Goal: Check status

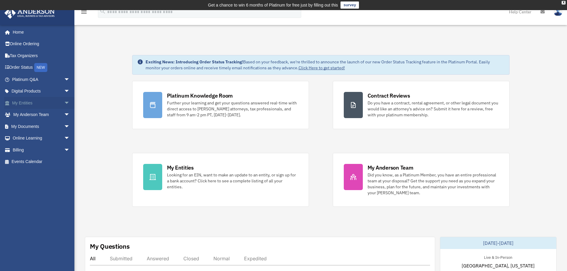
click at [64, 102] on span "arrow_drop_down" at bounding box center [70, 103] width 12 height 12
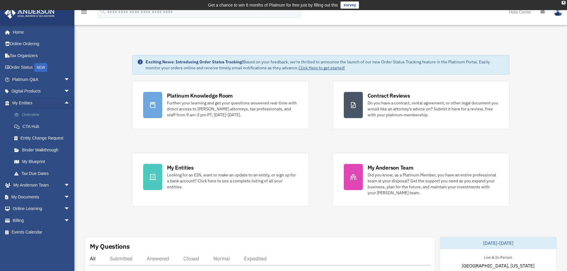
click at [29, 114] on link "Overview" at bounding box center [43, 115] width 71 height 12
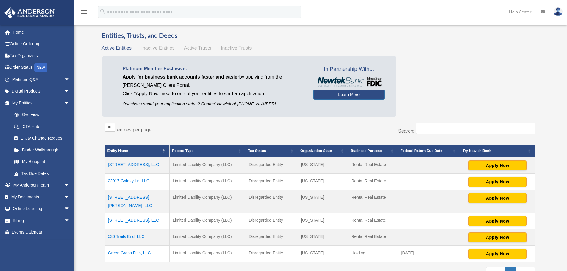
scroll to position [30, 0]
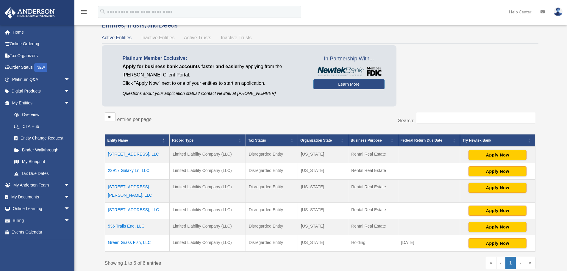
click at [134, 188] on td "[STREET_ADDRESS][PERSON_NAME], LLC" at bounding box center [137, 191] width 65 height 23
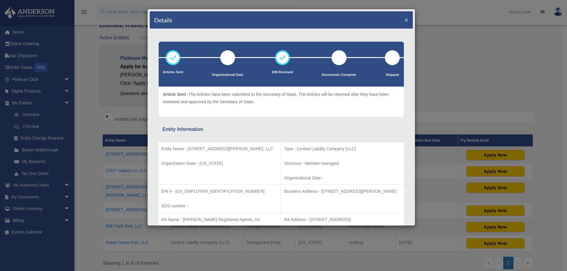
click at [405, 18] on button "×" at bounding box center [407, 20] width 4 height 6
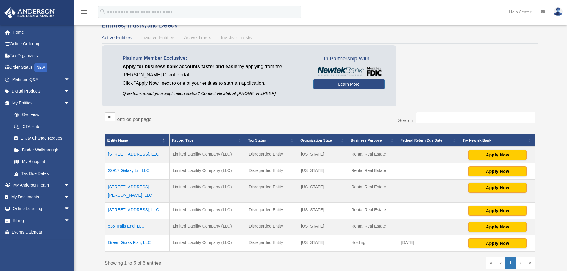
click at [129, 219] on td "536 Trails End, LLC" at bounding box center [137, 227] width 65 height 16
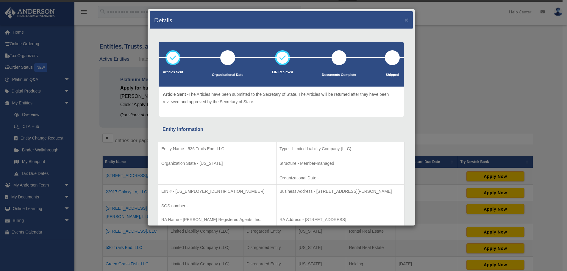
scroll to position [0, 0]
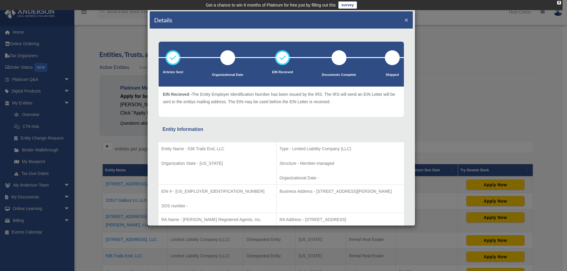
click at [405, 18] on button "×" at bounding box center [407, 20] width 4 height 6
